Goal: Task Accomplishment & Management: Manage account settings

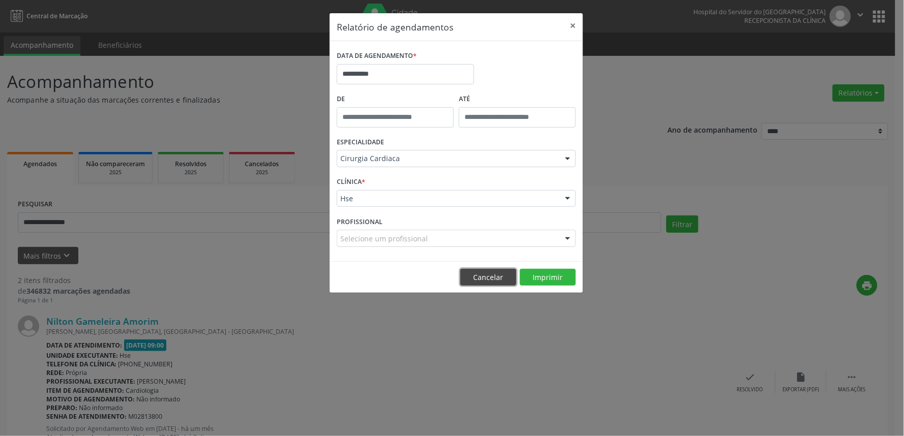
click at [492, 272] on button "Cancelar" at bounding box center [488, 277] width 56 height 17
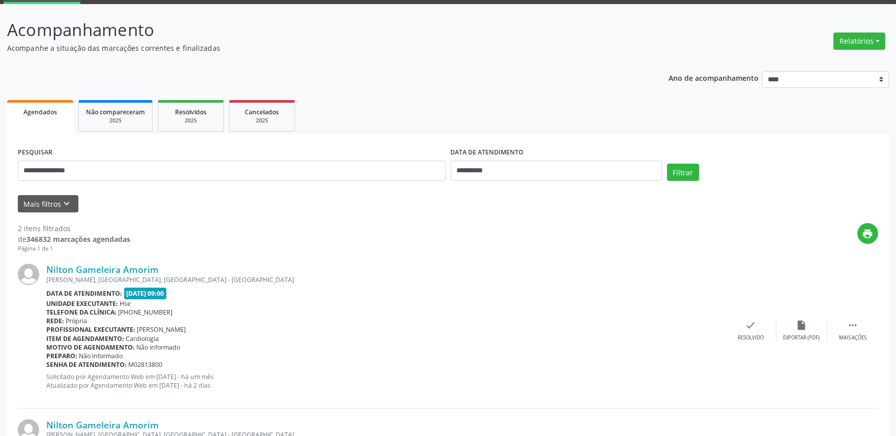
scroll to position [113, 0]
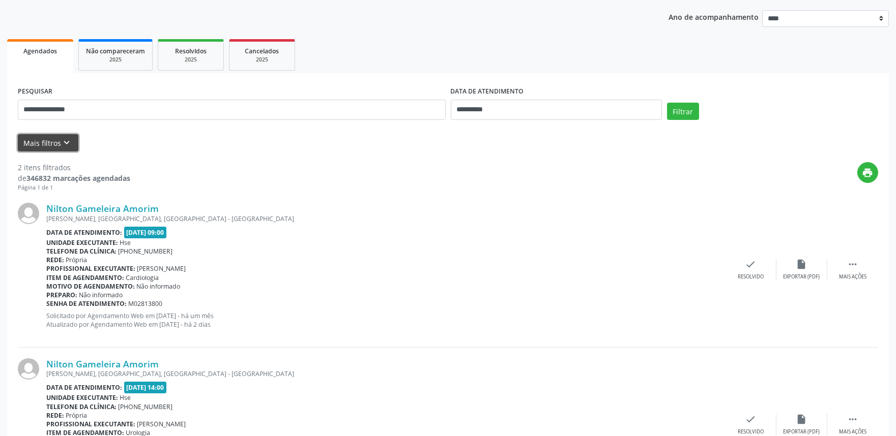
click at [38, 143] on button "Mais filtros keyboard_arrow_down" at bounding box center [48, 143] width 61 height 18
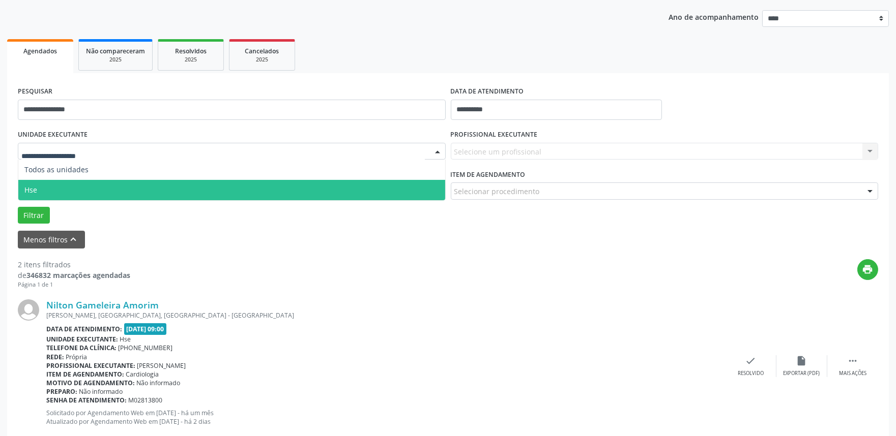
click at [63, 186] on span "Hse" at bounding box center [231, 190] width 427 height 20
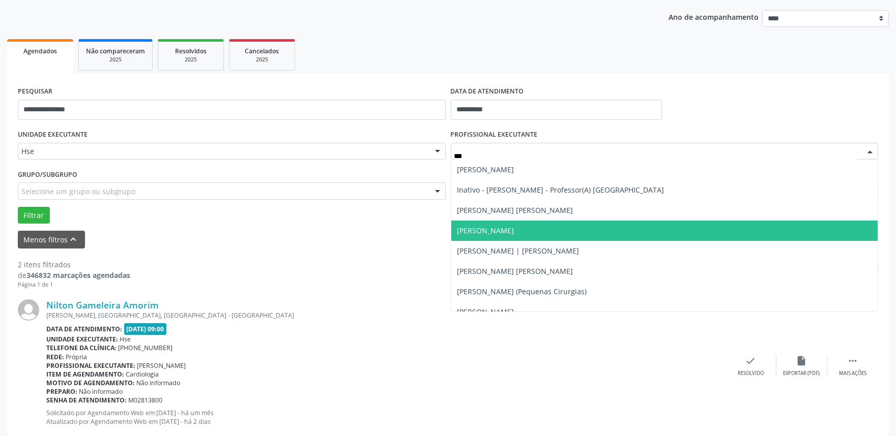
type input "****"
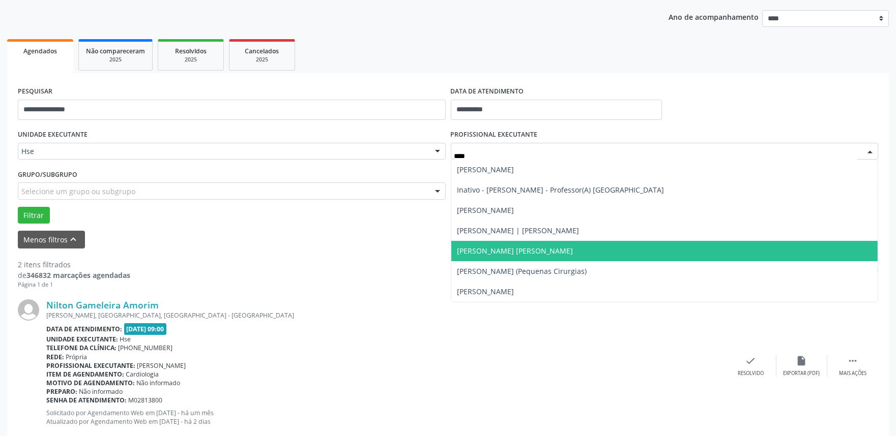
click at [510, 253] on span "[PERSON_NAME] [PERSON_NAME]" at bounding box center [515, 251] width 116 height 10
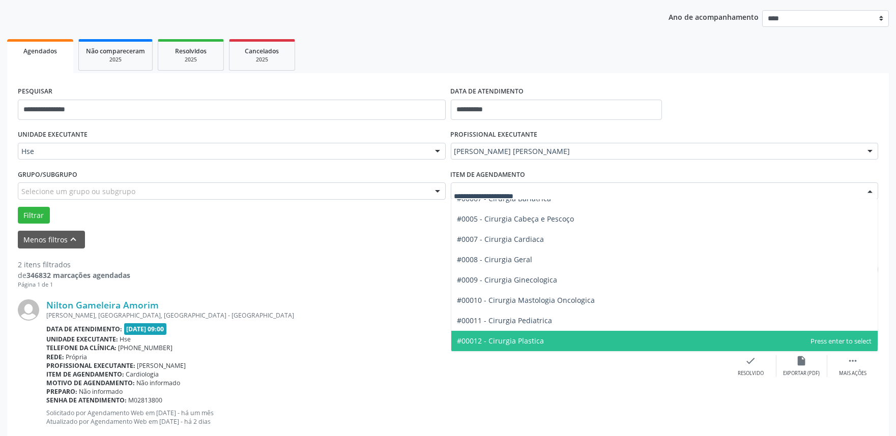
click at [505, 339] on span "#00012 - Cirurgia Plastica" at bounding box center [500, 341] width 87 height 10
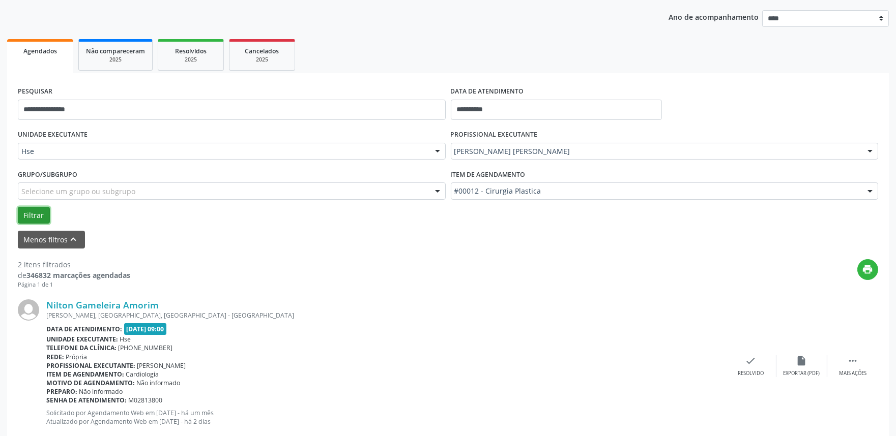
click at [23, 214] on button "Filtrar" at bounding box center [34, 215] width 32 height 17
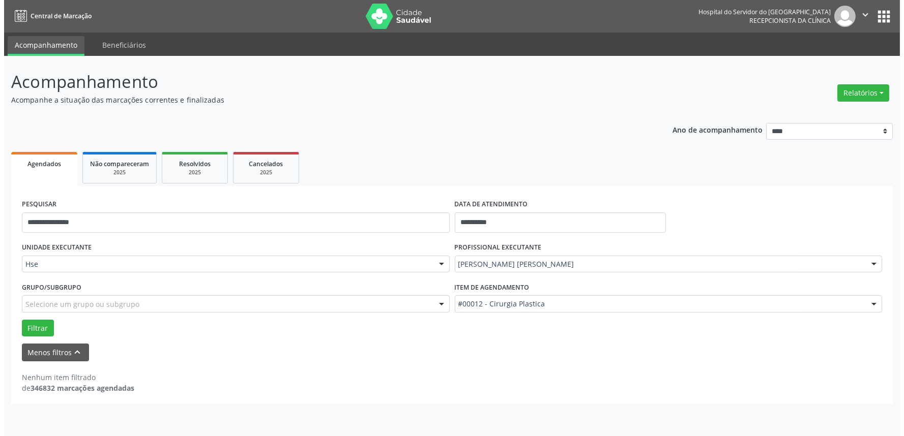
scroll to position [0, 0]
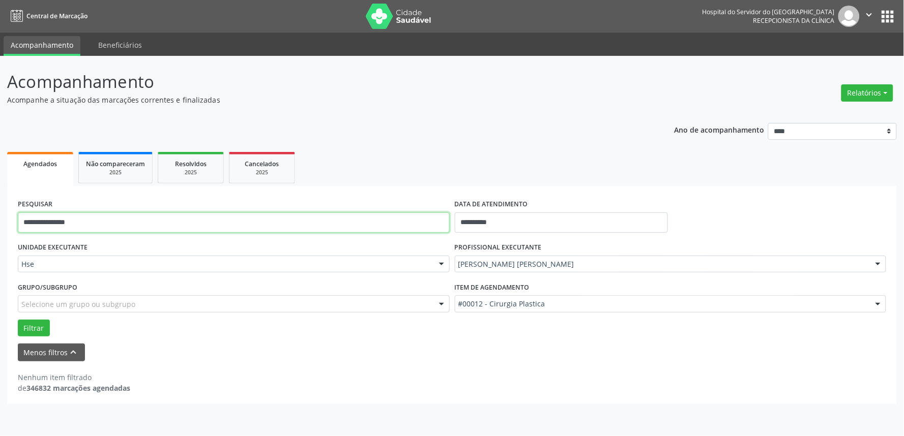
click at [88, 225] on input "**********" at bounding box center [234, 223] width 432 height 20
type input "*"
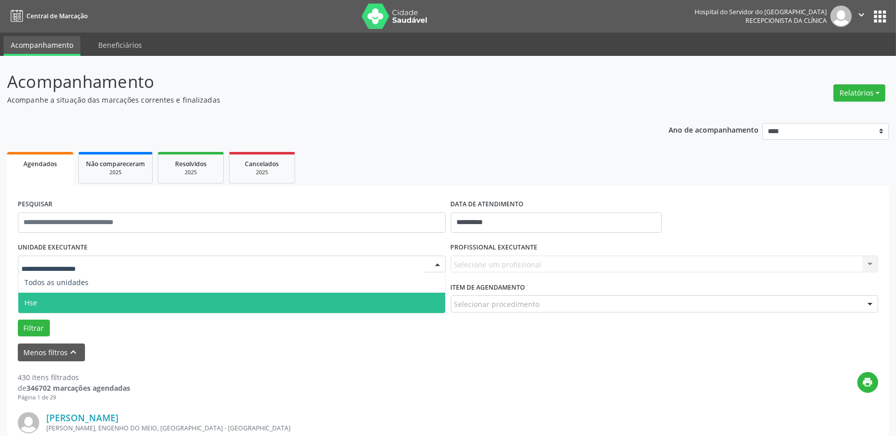
click at [41, 301] on span "Hse" at bounding box center [231, 303] width 427 height 20
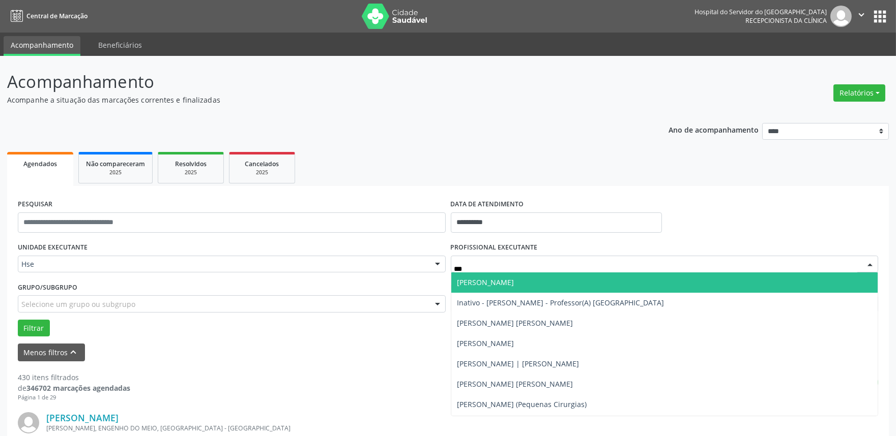
type input "****"
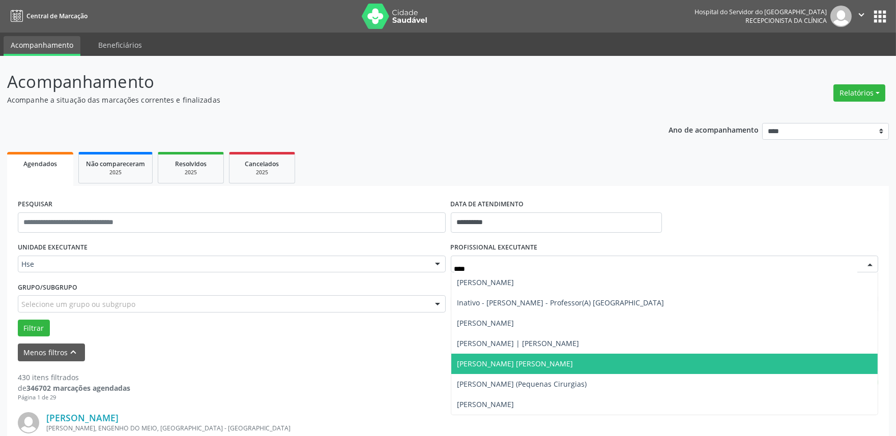
click at [505, 363] on span "[PERSON_NAME] [PERSON_NAME]" at bounding box center [515, 364] width 116 height 10
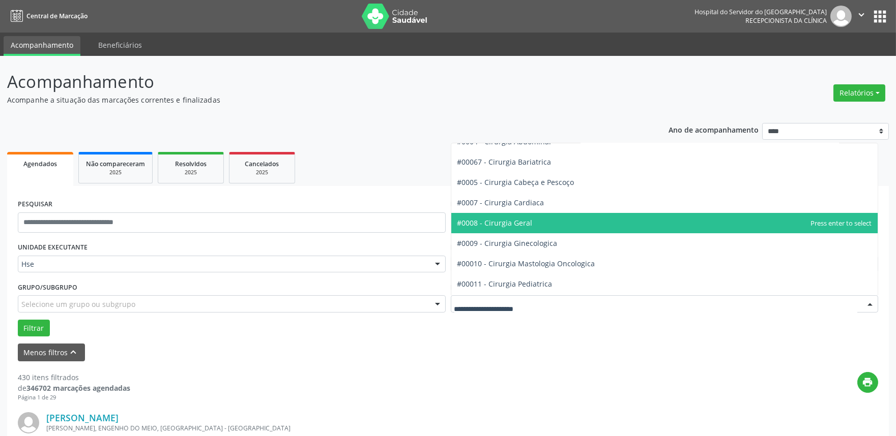
scroll to position [113, 0]
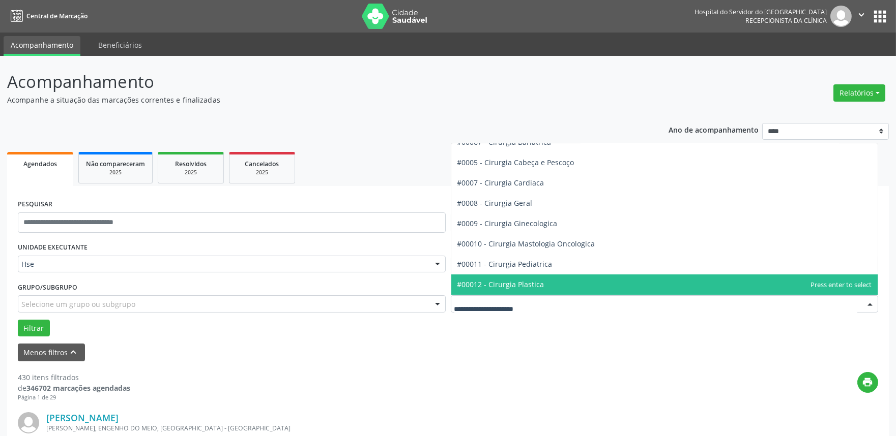
click at [533, 283] on span "#00012 - Cirurgia Plastica" at bounding box center [500, 285] width 87 height 10
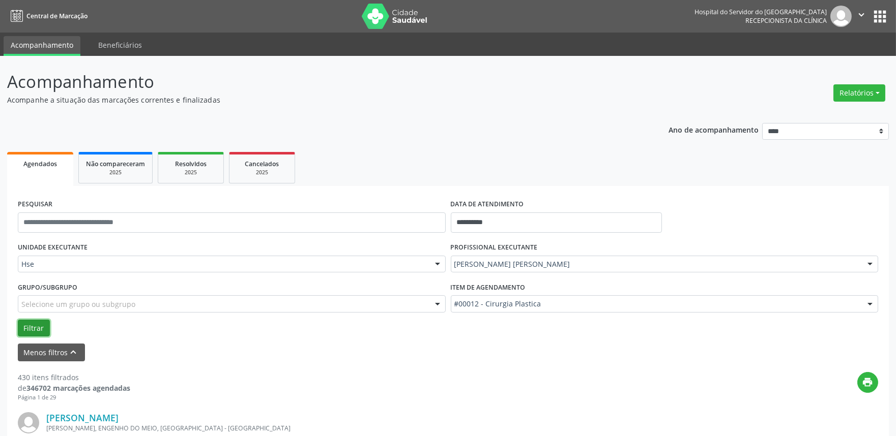
click at [33, 332] on button "Filtrar" at bounding box center [34, 328] width 32 height 17
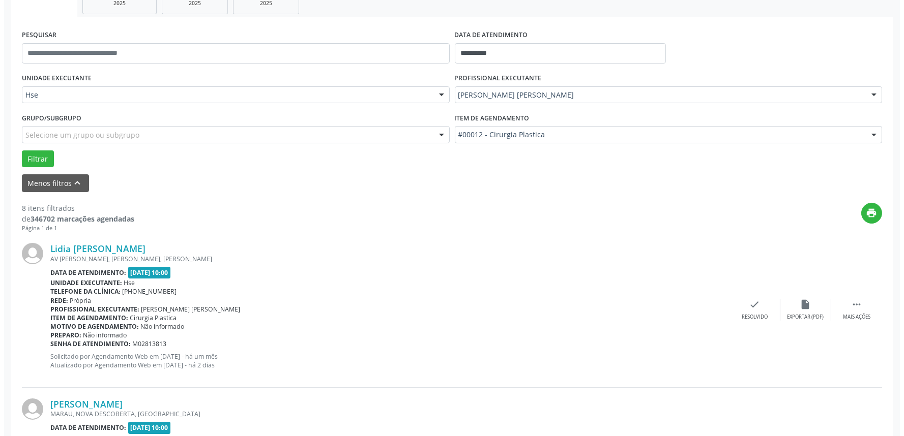
scroll to position [226, 0]
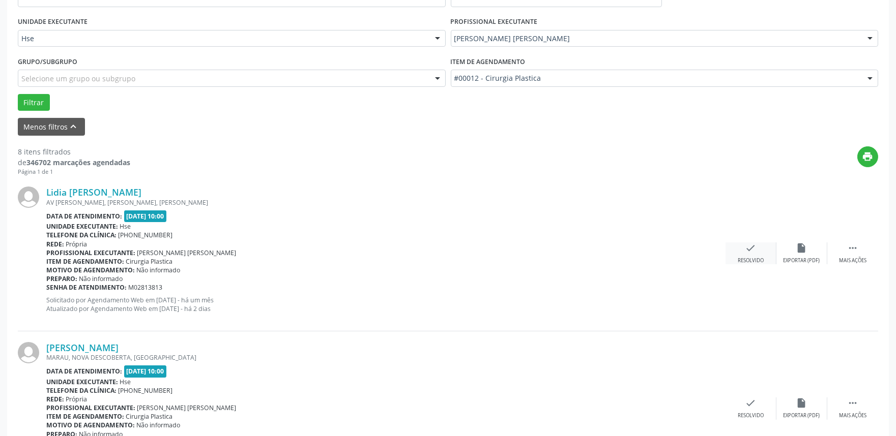
click at [750, 250] on icon "check" at bounding box center [750, 248] width 11 height 11
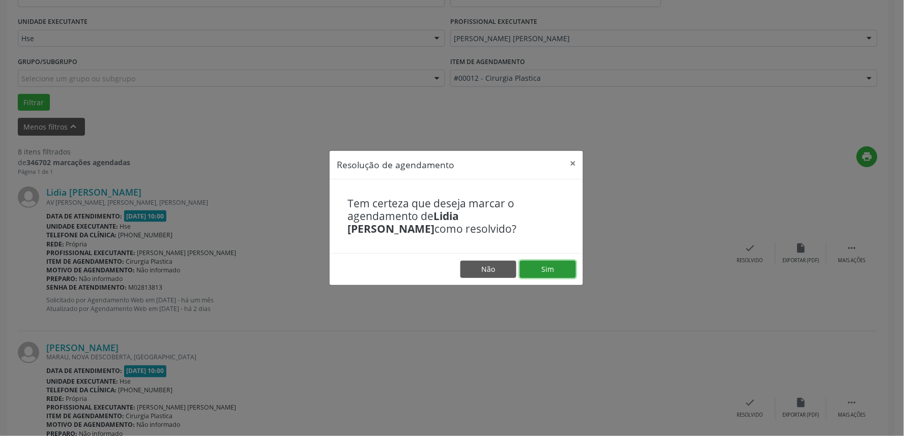
click at [553, 265] on button "Sim" at bounding box center [548, 269] width 56 height 17
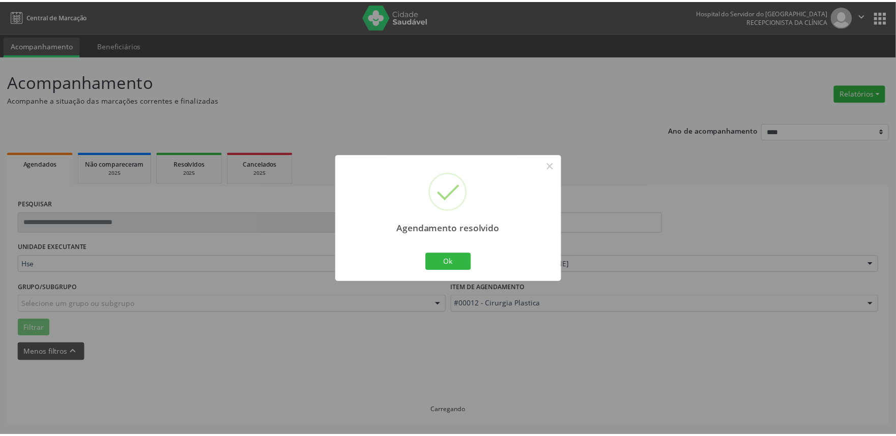
scroll to position [0, 0]
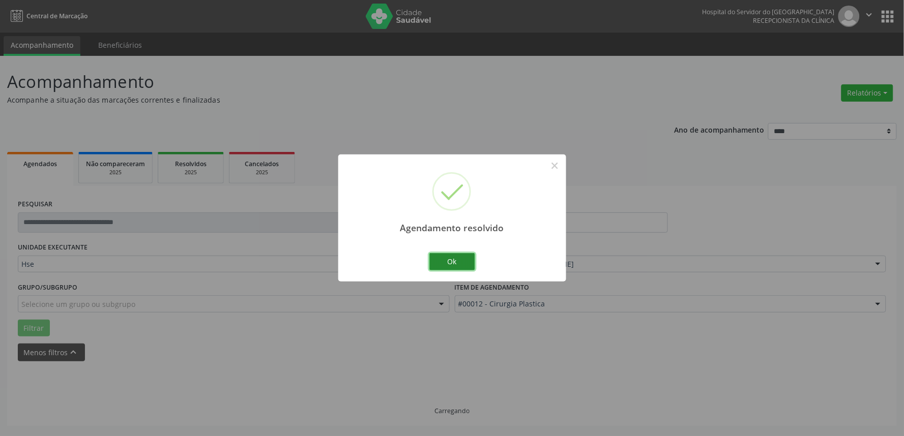
click at [449, 262] on button "Ok" at bounding box center [452, 261] width 46 height 17
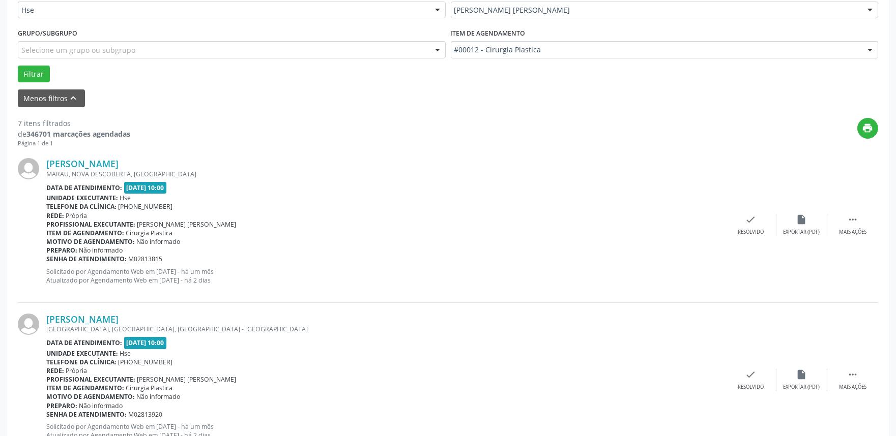
scroll to position [282, 0]
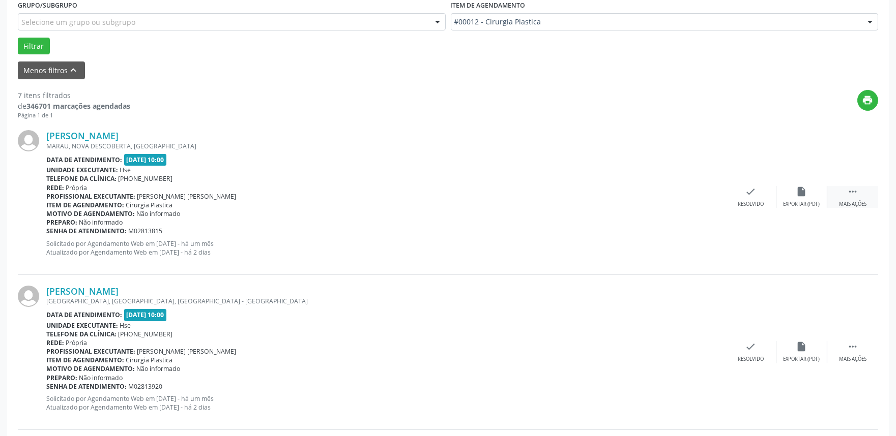
click at [851, 196] on icon "" at bounding box center [852, 191] width 11 height 11
click at [804, 194] on icon "alarm_off" at bounding box center [801, 191] width 11 height 11
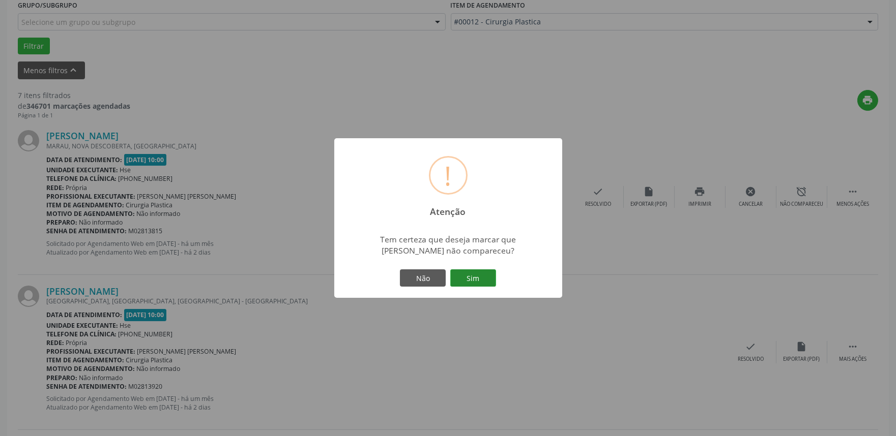
click at [475, 281] on button "Sim" at bounding box center [473, 278] width 46 height 17
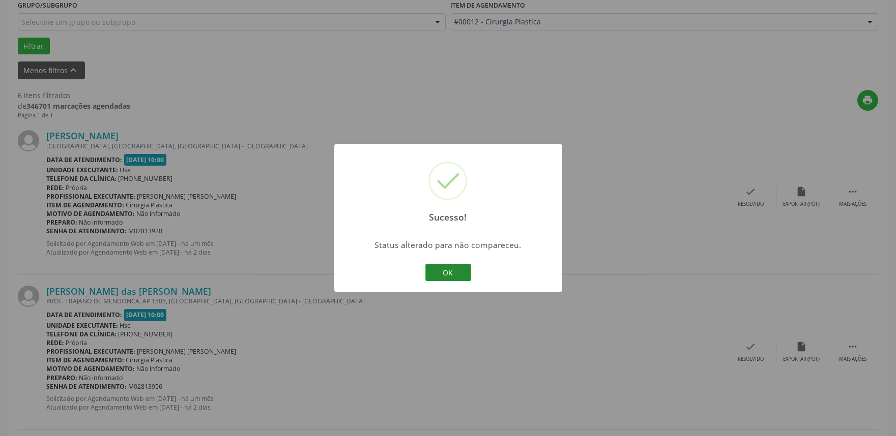
click at [451, 274] on button "OK" at bounding box center [448, 272] width 46 height 17
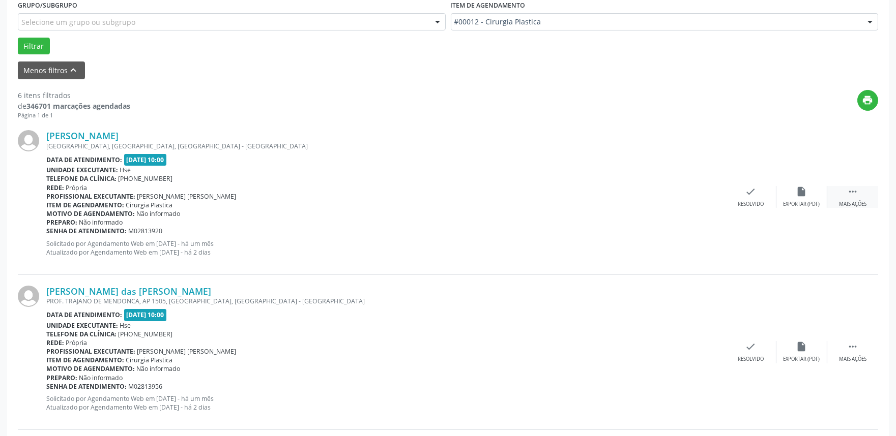
click at [847, 197] on div " Mais ações" at bounding box center [852, 197] width 51 height 22
click at [797, 201] on div "Não compareceu" at bounding box center [801, 204] width 43 height 7
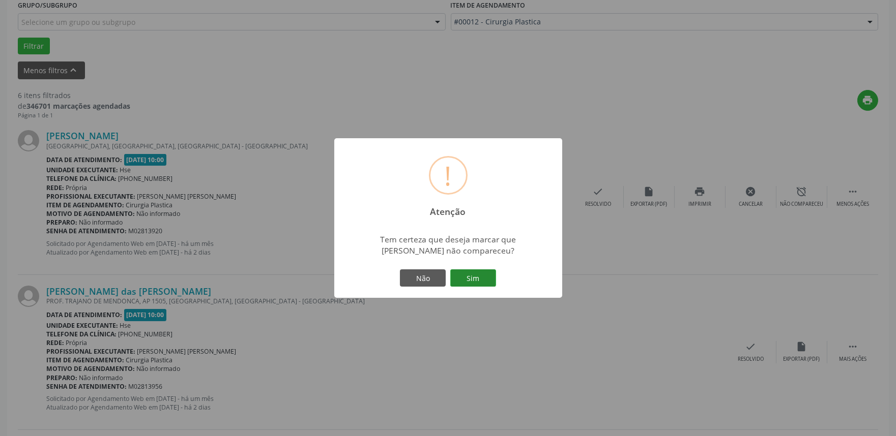
click at [479, 280] on button "Sim" at bounding box center [473, 278] width 46 height 17
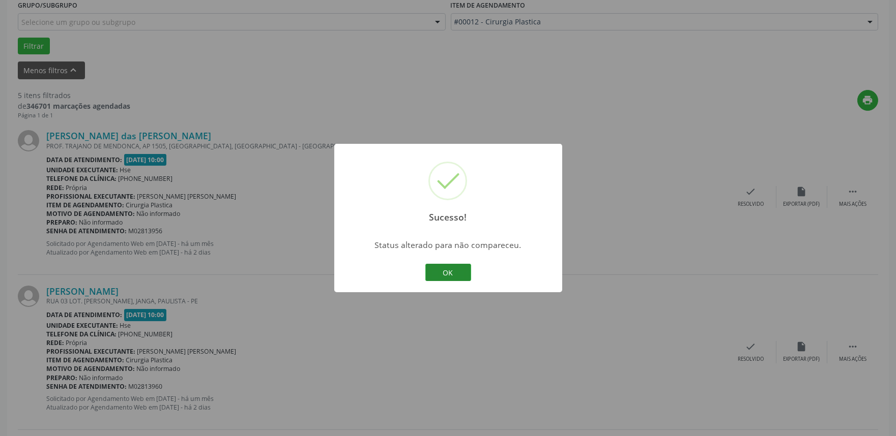
click at [447, 274] on button "OK" at bounding box center [448, 272] width 46 height 17
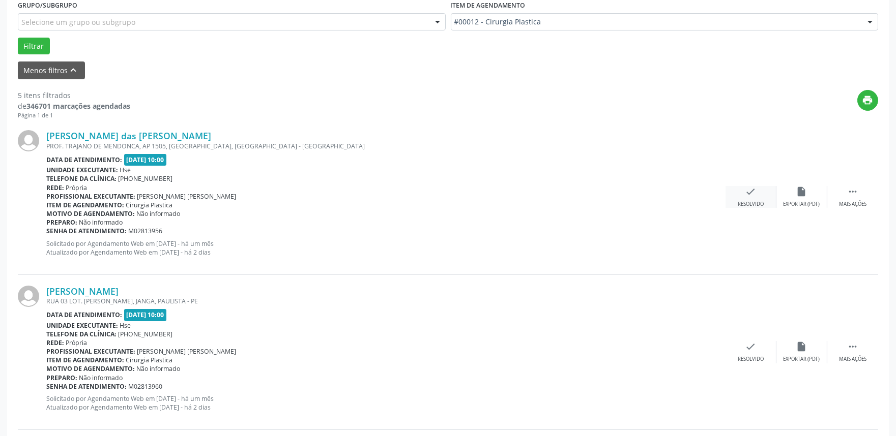
click at [755, 202] on div "Resolvido" at bounding box center [750, 204] width 26 height 7
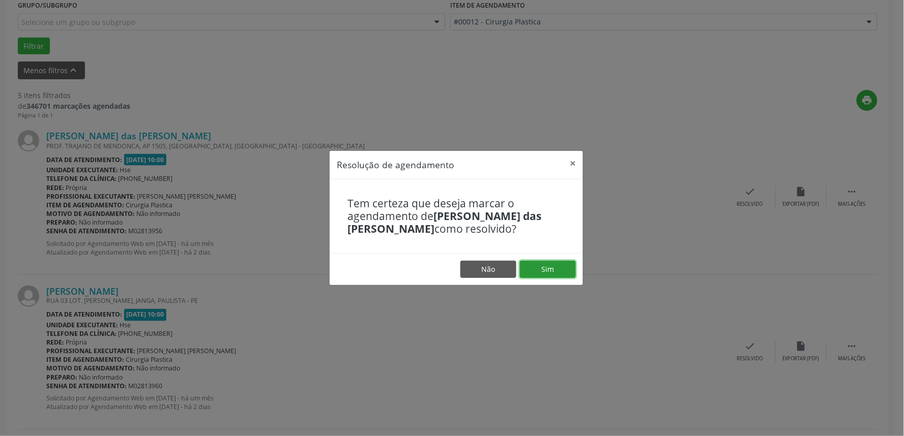
click at [546, 275] on button "Sim" at bounding box center [548, 269] width 56 height 17
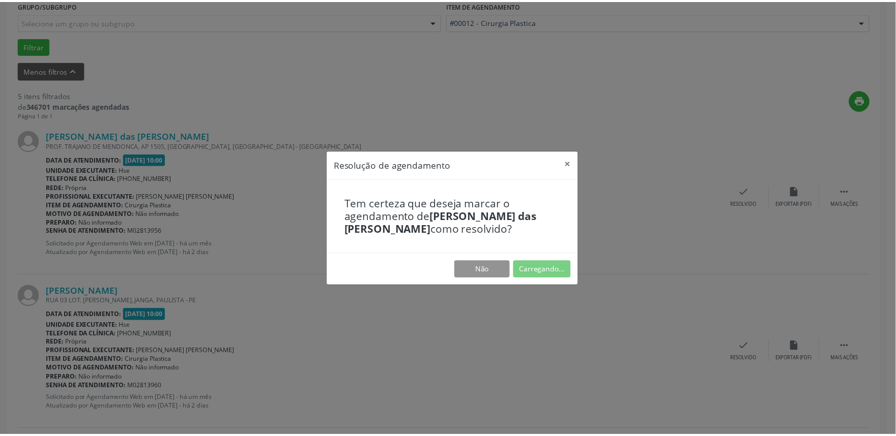
scroll to position [0, 0]
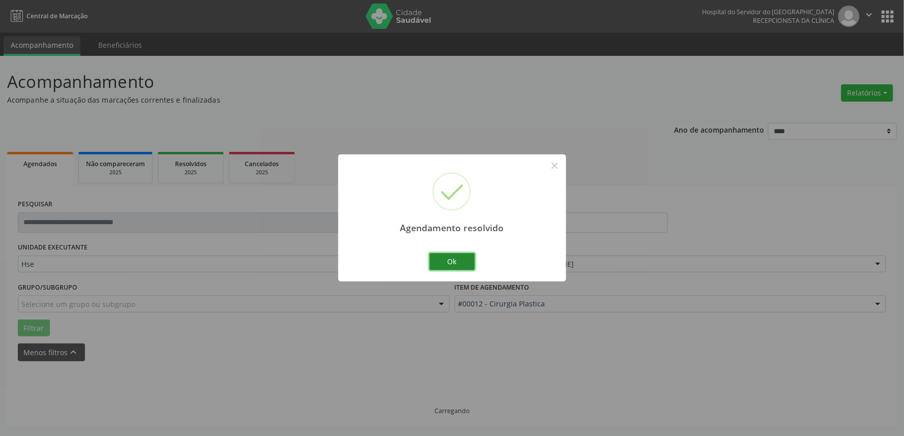
click at [450, 260] on button "Ok" at bounding box center [452, 261] width 46 height 17
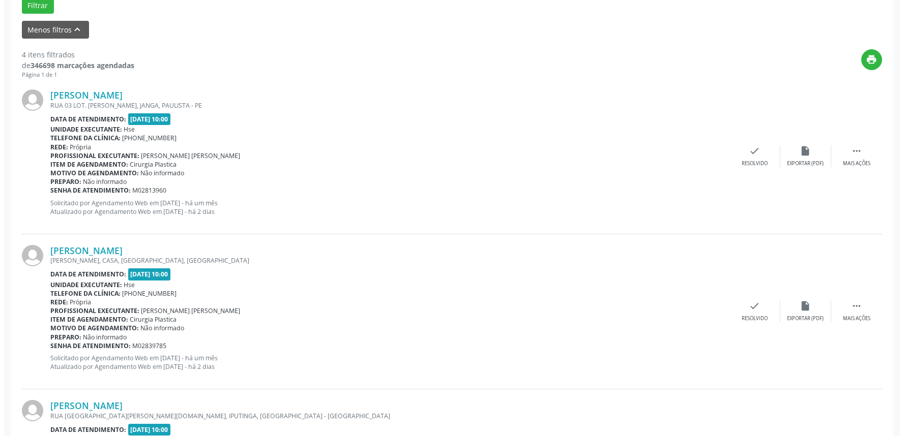
scroll to position [339, 0]
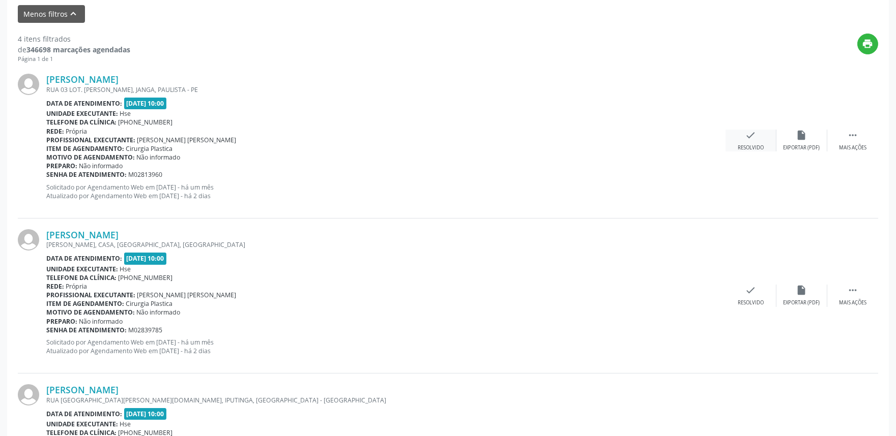
click at [752, 141] on div "check Resolvido" at bounding box center [750, 141] width 51 height 22
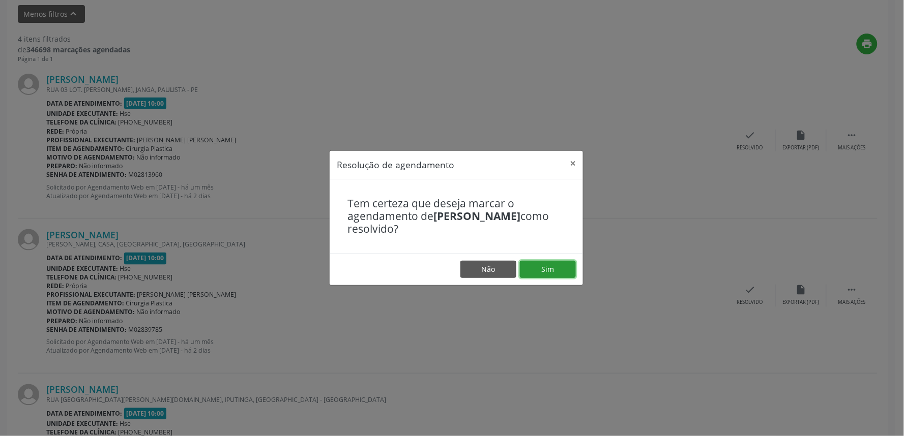
click at [550, 268] on button "Sim" at bounding box center [548, 269] width 56 height 17
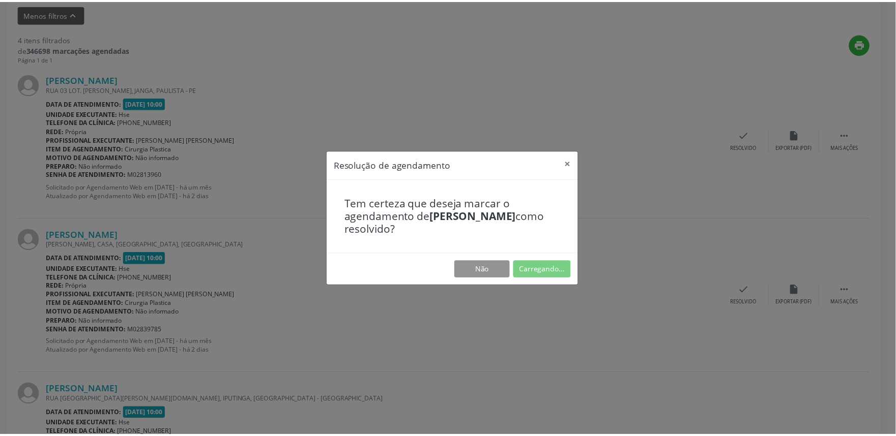
scroll to position [0, 0]
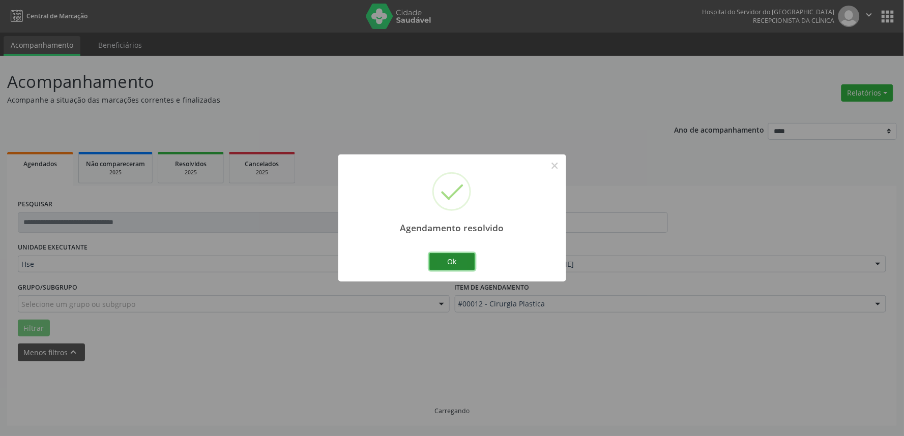
click at [464, 258] on button "Ok" at bounding box center [452, 261] width 46 height 17
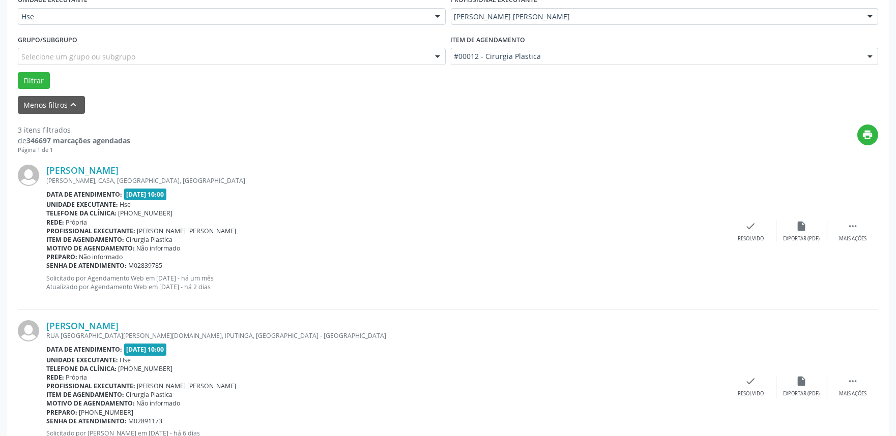
scroll to position [282, 0]
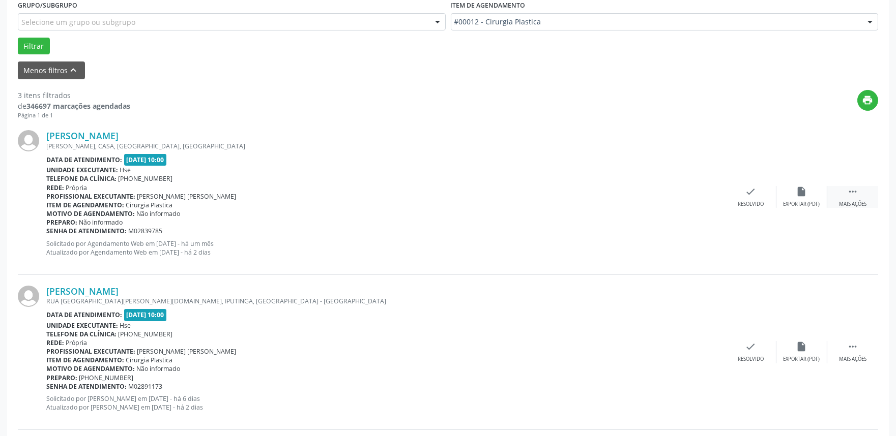
click at [853, 201] on div "Mais ações" at bounding box center [852, 204] width 27 height 7
click at [800, 203] on div "Não compareceu" at bounding box center [801, 204] width 43 height 7
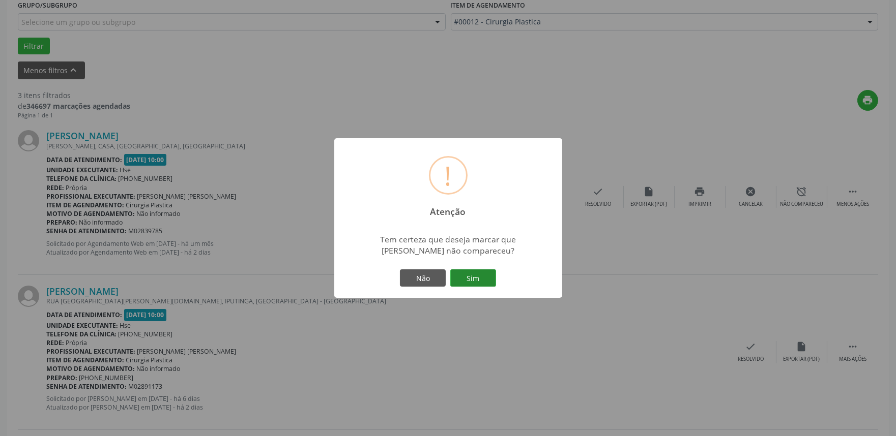
click at [472, 280] on button "Sim" at bounding box center [473, 278] width 46 height 17
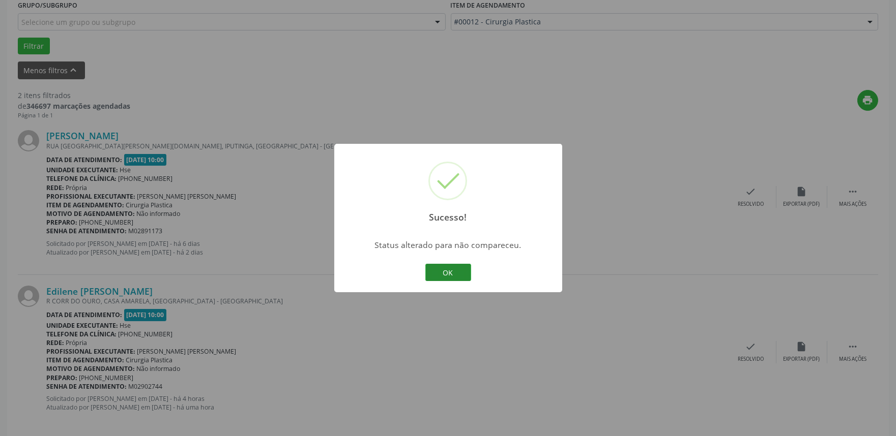
click at [447, 271] on button "OK" at bounding box center [448, 272] width 46 height 17
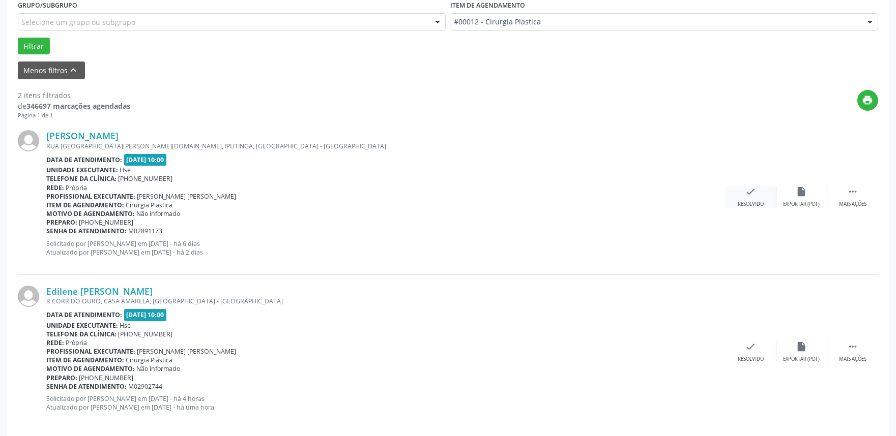
click at [748, 203] on div "Resolvido" at bounding box center [750, 204] width 26 height 7
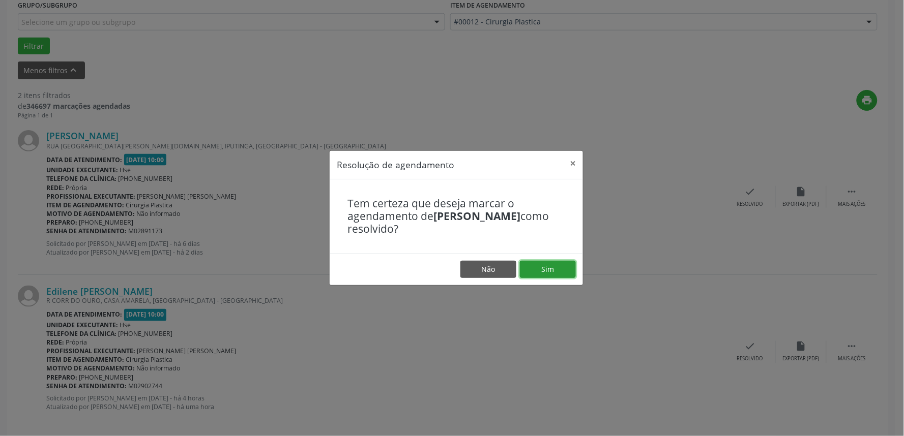
click at [537, 268] on button "Sim" at bounding box center [548, 269] width 56 height 17
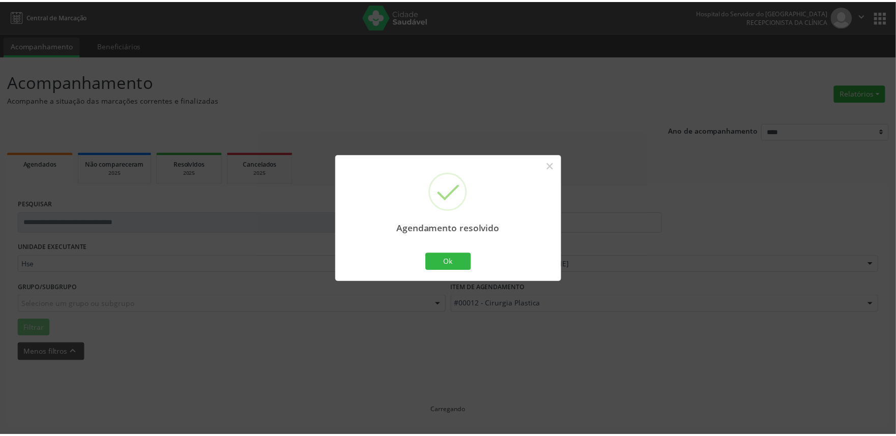
scroll to position [0, 0]
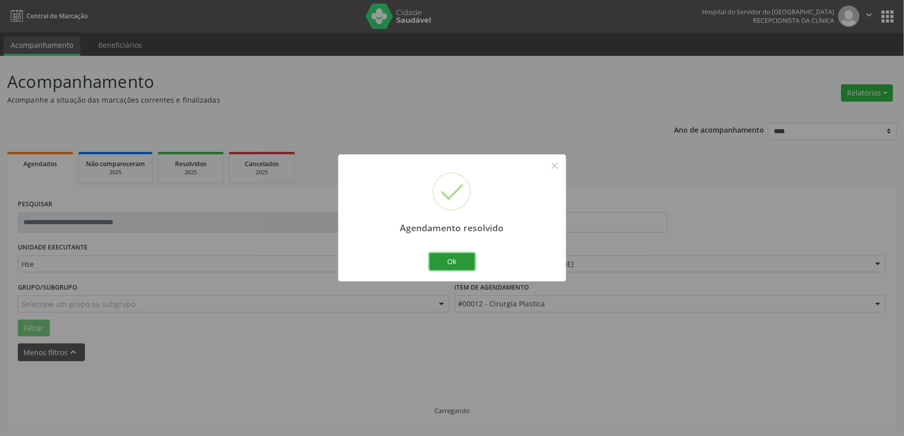
click at [447, 263] on button "Ok" at bounding box center [452, 261] width 46 height 17
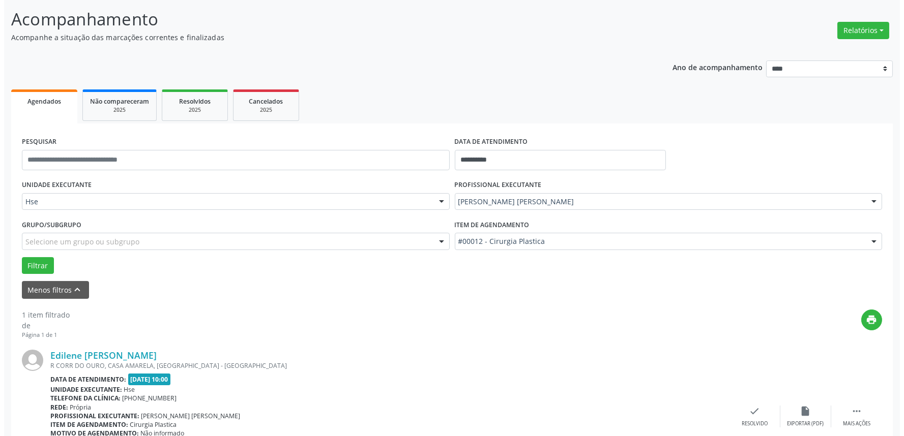
scroll to position [137, 0]
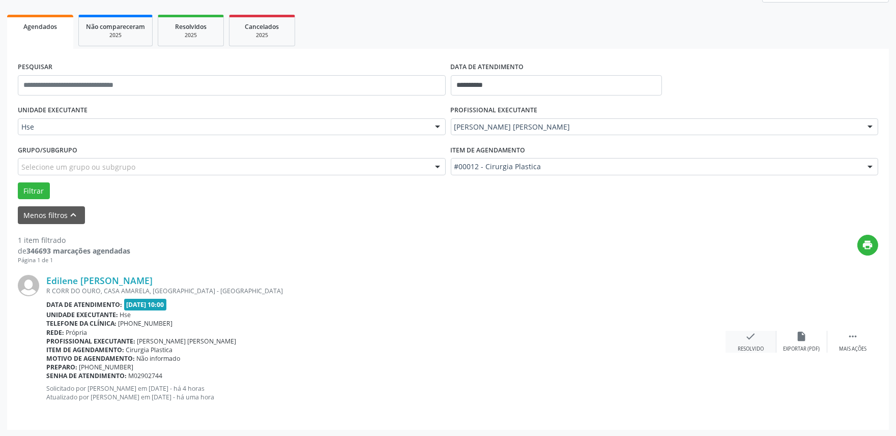
click at [756, 344] on div "check Resolvido" at bounding box center [750, 342] width 51 height 22
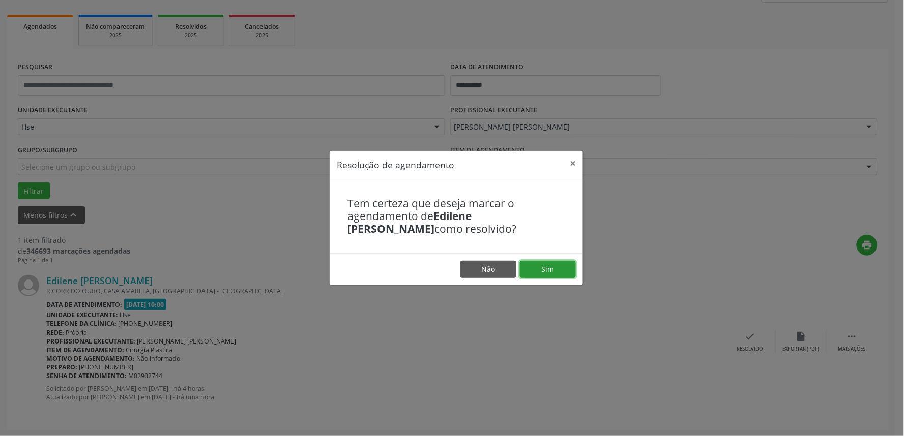
click at [551, 272] on button "Sim" at bounding box center [548, 269] width 56 height 17
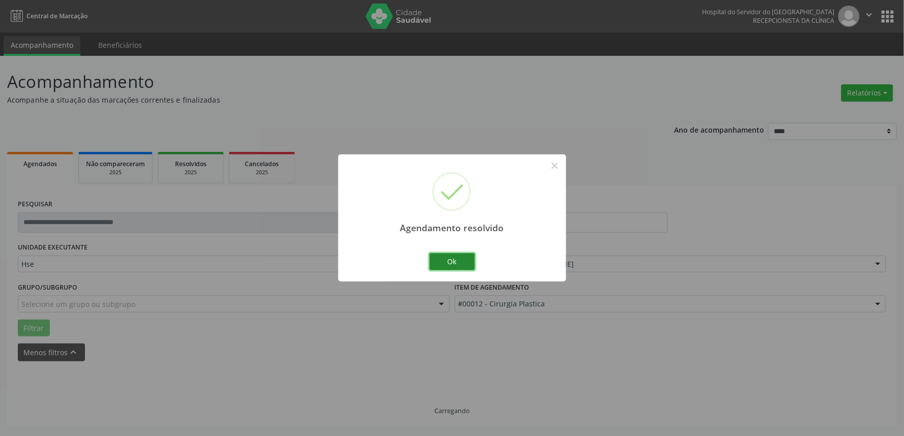
click at [461, 260] on button "Ok" at bounding box center [452, 261] width 46 height 17
